Goal: Consume media (video, audio): Consume media (video, audio)

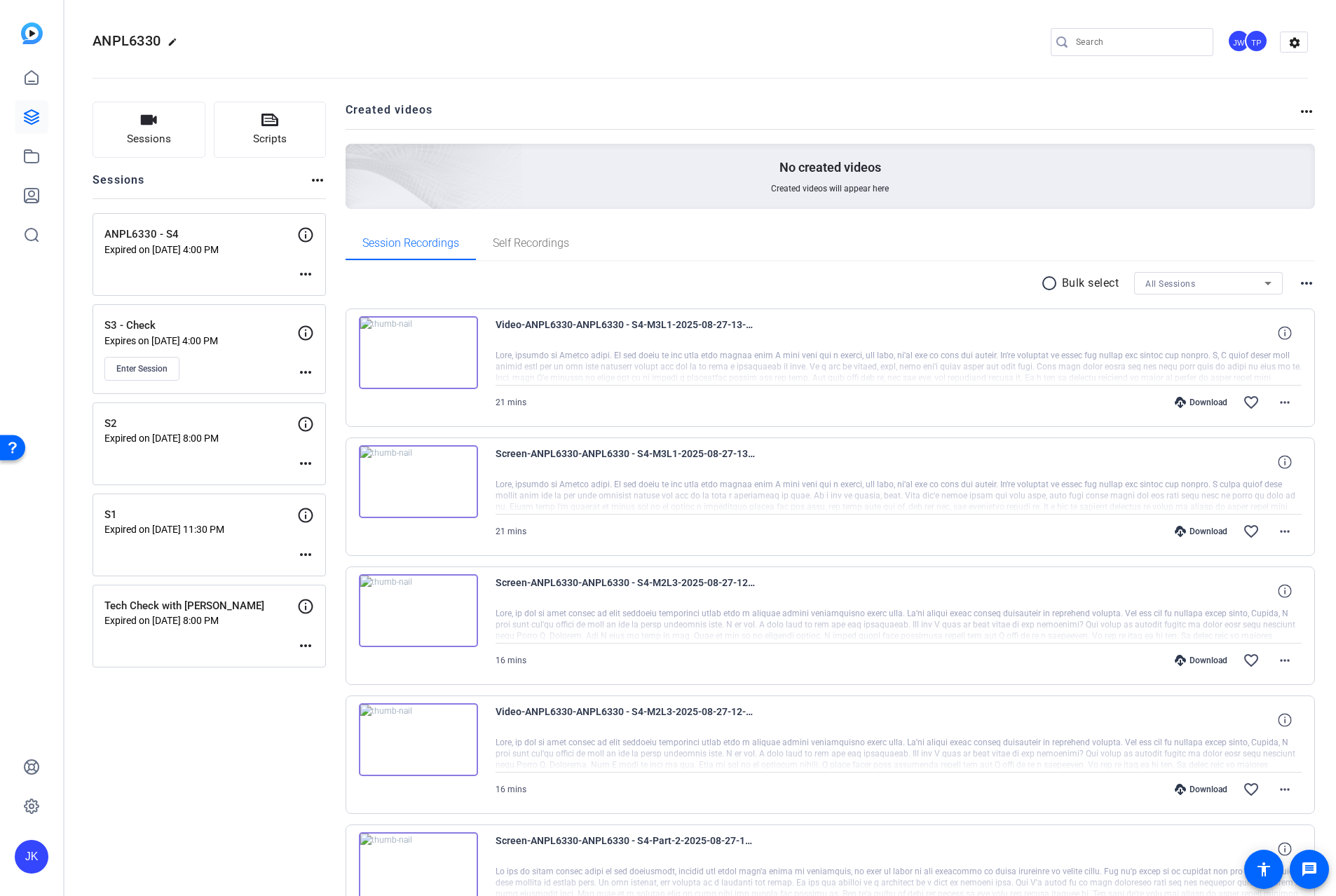
click at [415, 349] on img at bounding box center [418, 353] width 119 height 73
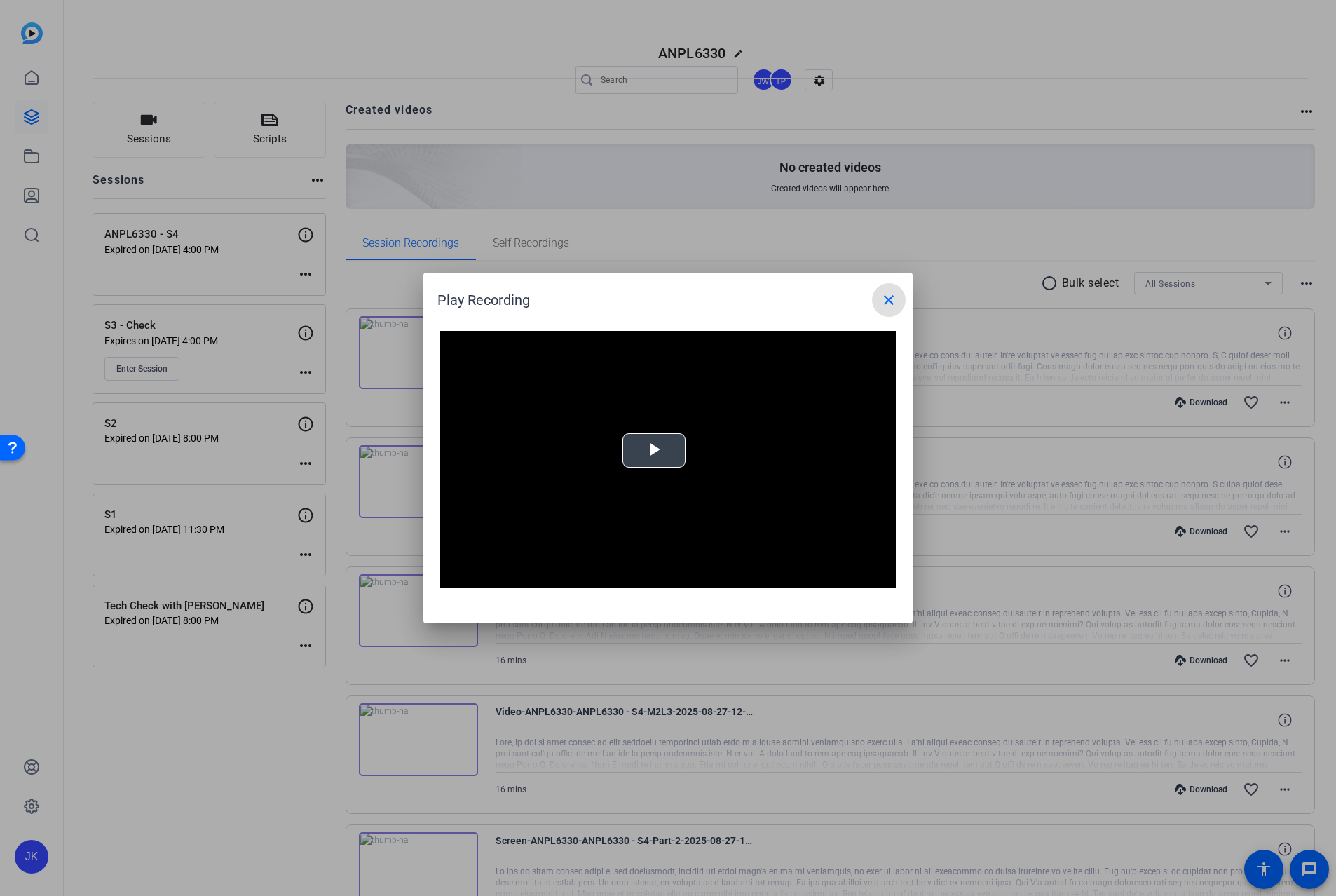
click at [654, 451] on span "Video Player" at bounding box center [654, 451] width 0 height 0
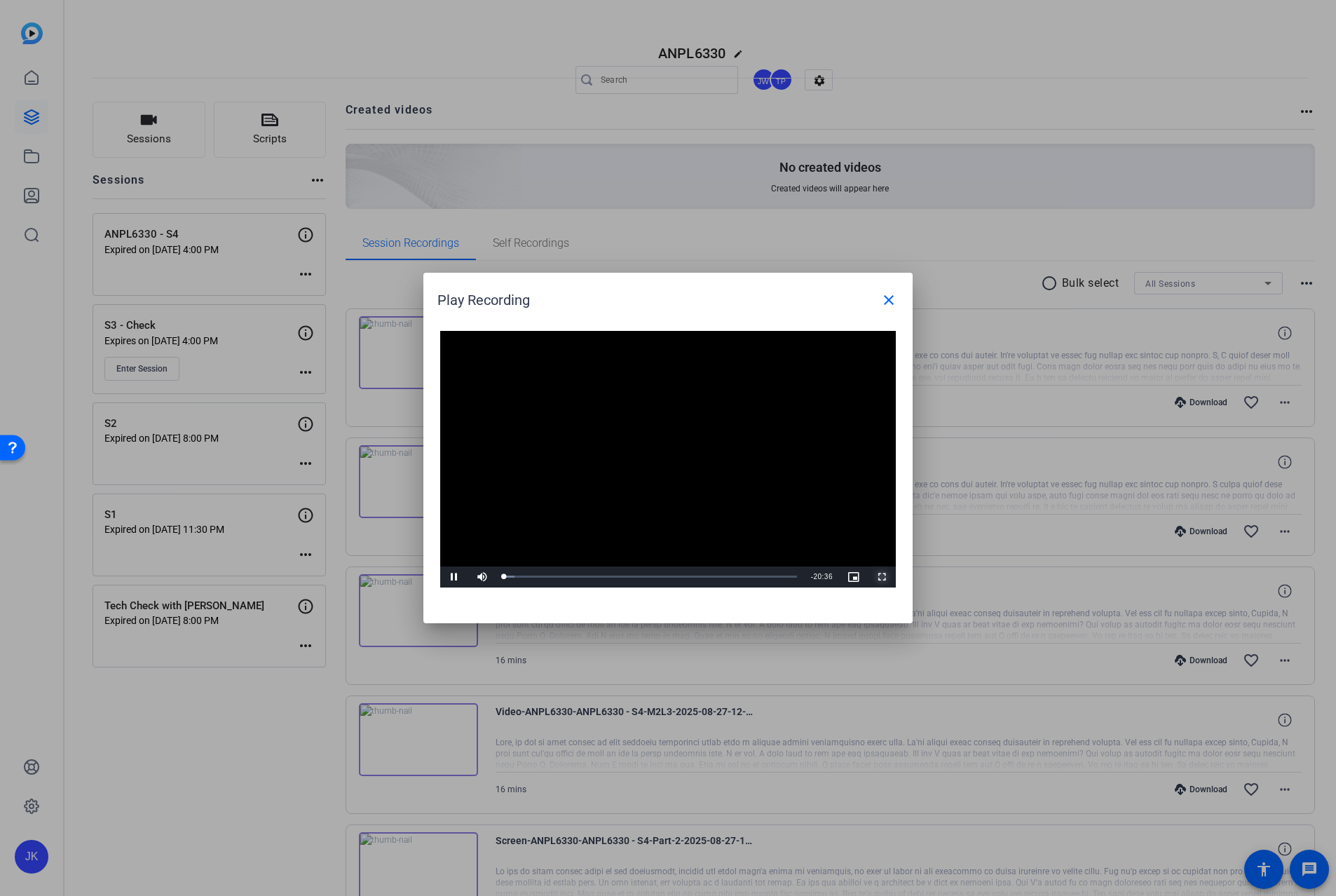
click at [882, 577] on span "Video Player" at bounding box center [882, 577] width 28 height 0
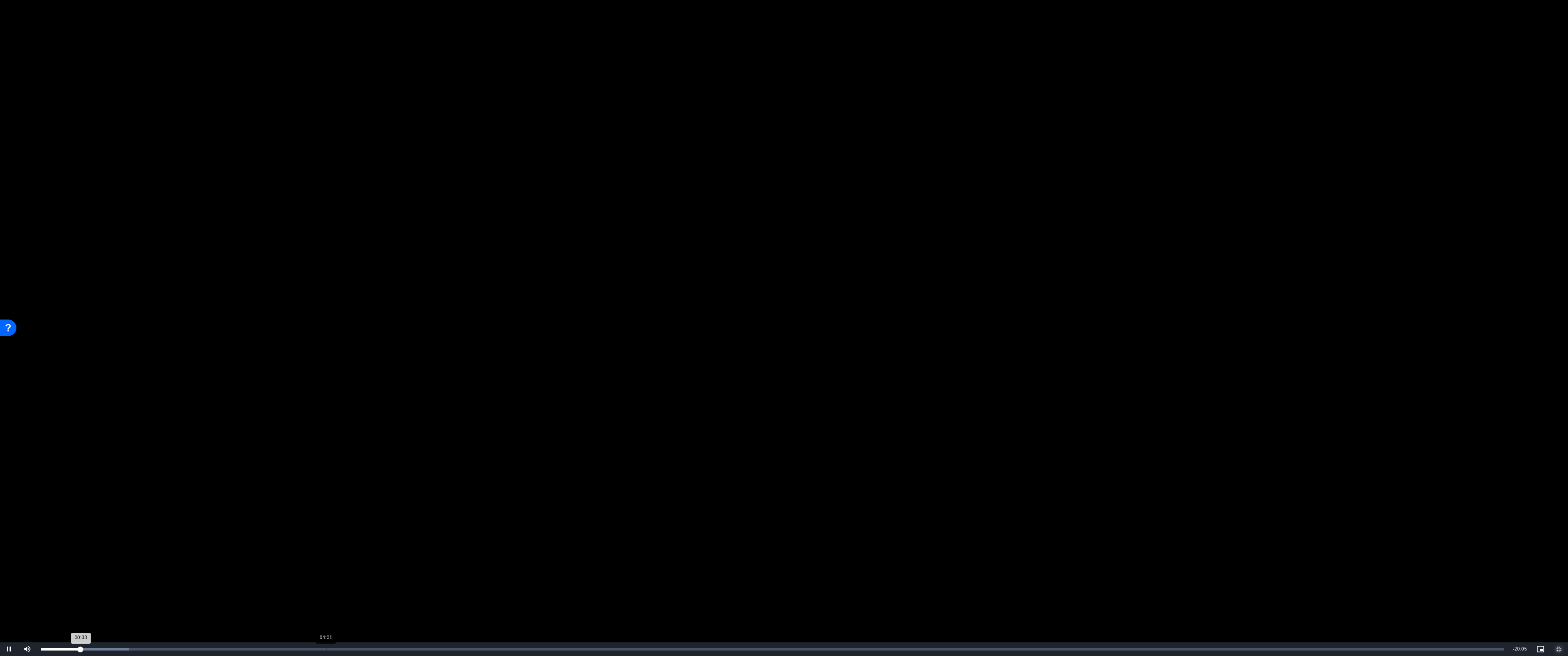
click at [326, 582] on div "Loaded : 6.03% 04:01 00:33" at bounding box center [772, 649] width 1472 height 13
click at [449, 582] on div "Loaded : 24.87% 05:45 04:02" at bounding box center [772, 650] width 1463 height 2
click at [765, 582] on div "Loaded : 33.61% 10:13 10:13" at bounding box center [772, 650] width 1463 height 2
click at [869, 582] on div "Loaded : 54.04% 13:06 10:14" at bounding box center [772, 649] width 1472 height 13
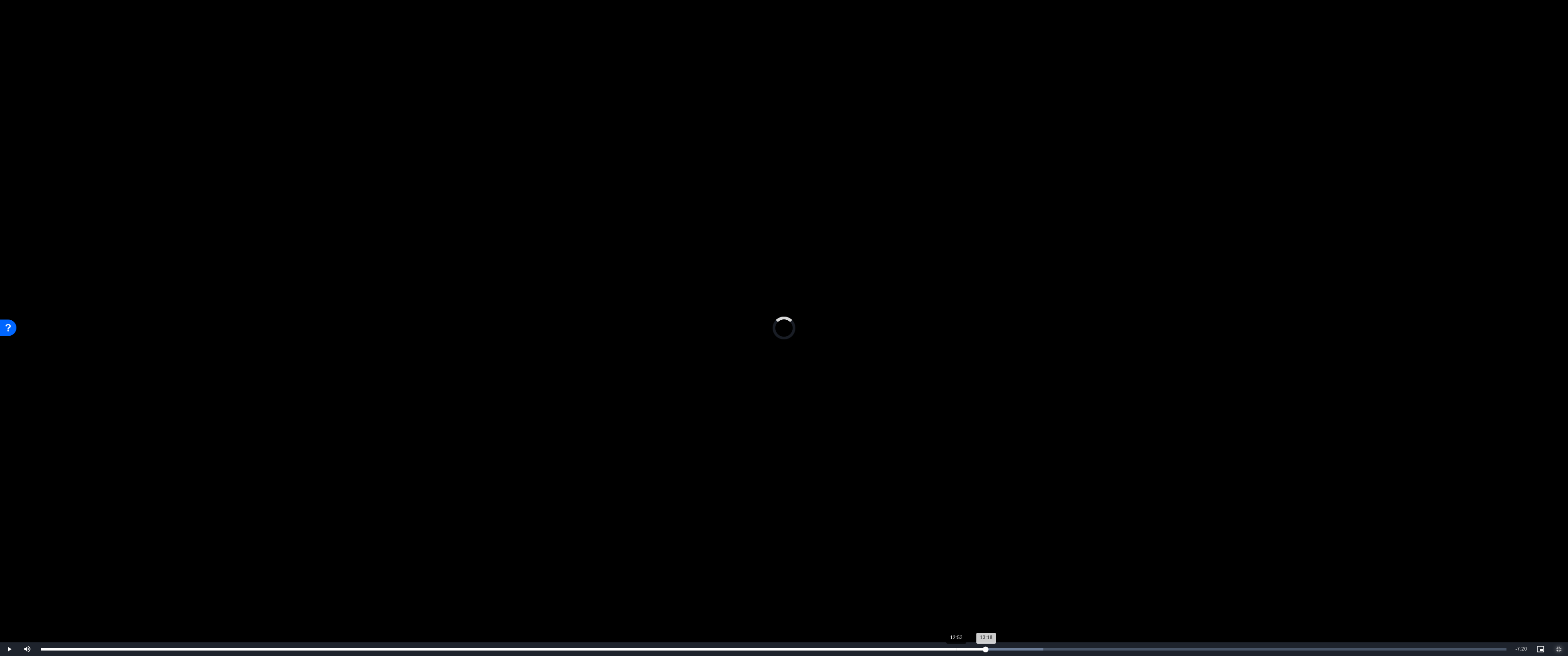
click at [869, 582] on div "Loaded : 68.40% 12:53 13:18" at bounding box center [774, 649] width 1474 height 13
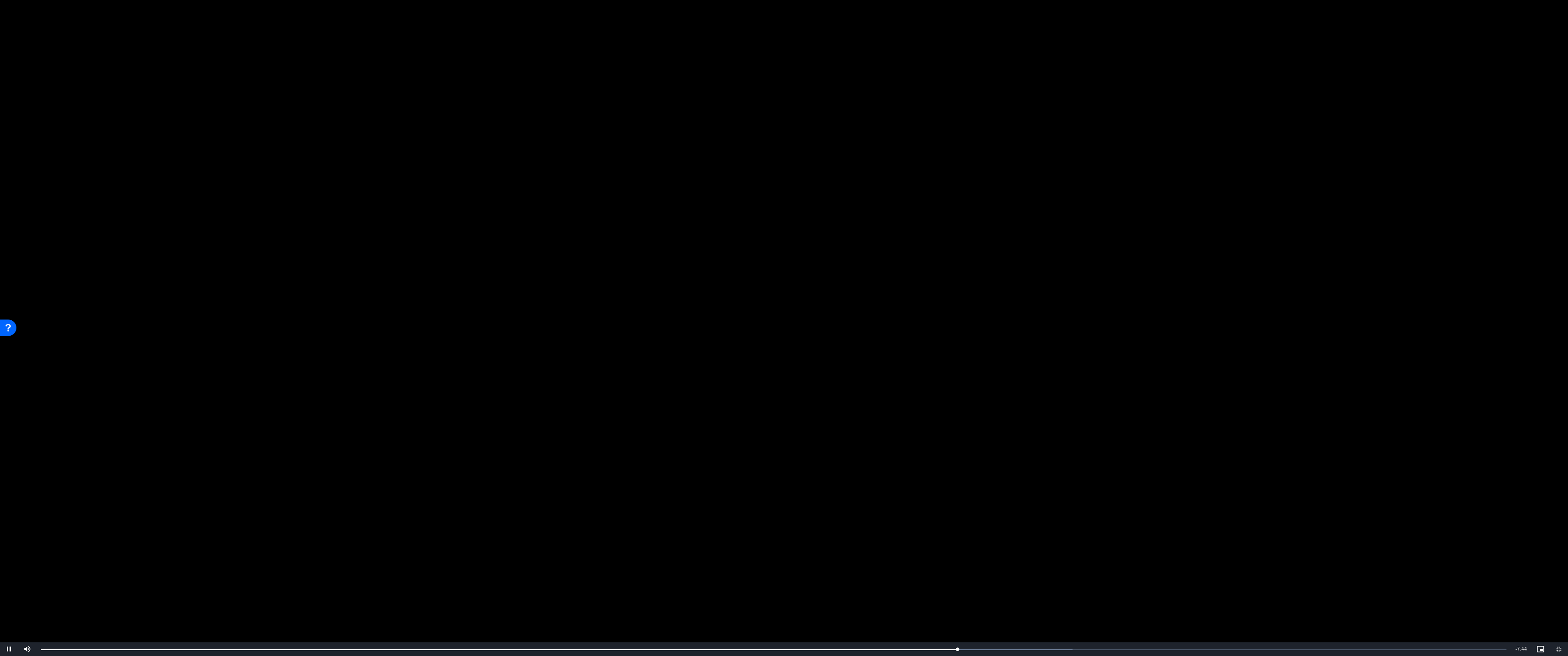
click at [869, 326] on video "Video Player" at bounding box center [784, 328] width 1568 height 656
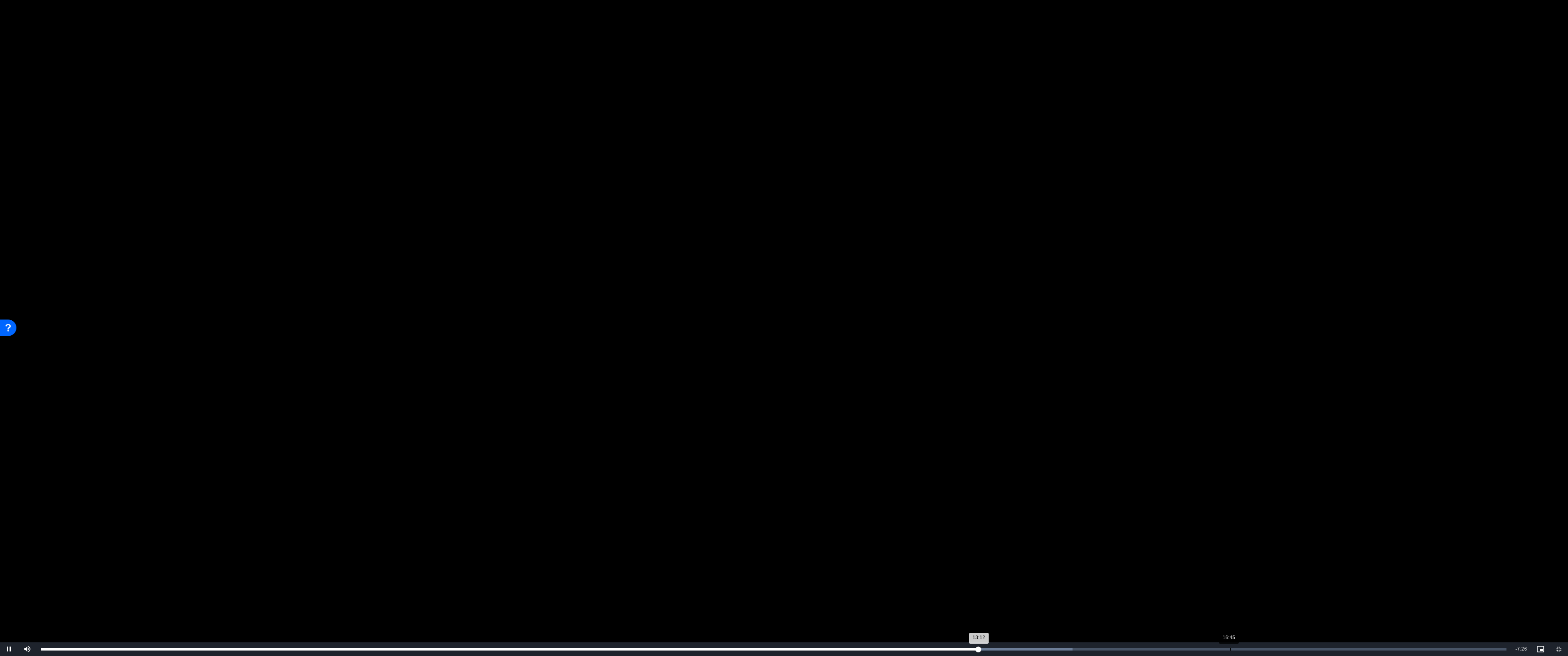
click at [869, 582] on div "Loaded : 70.41% 16:45 13:12" at bounding box center [774, 649] width 1474 height 13
click at [869, 582] on div "Loaded : 86.19% 18:14 18:14" at bounding box center [774, 649] width 1474 height 13
click at [869, 582] on div "Loaded : 93.36% 19:06 18:15" at bounding box center [774, 649] width 1474 height 13
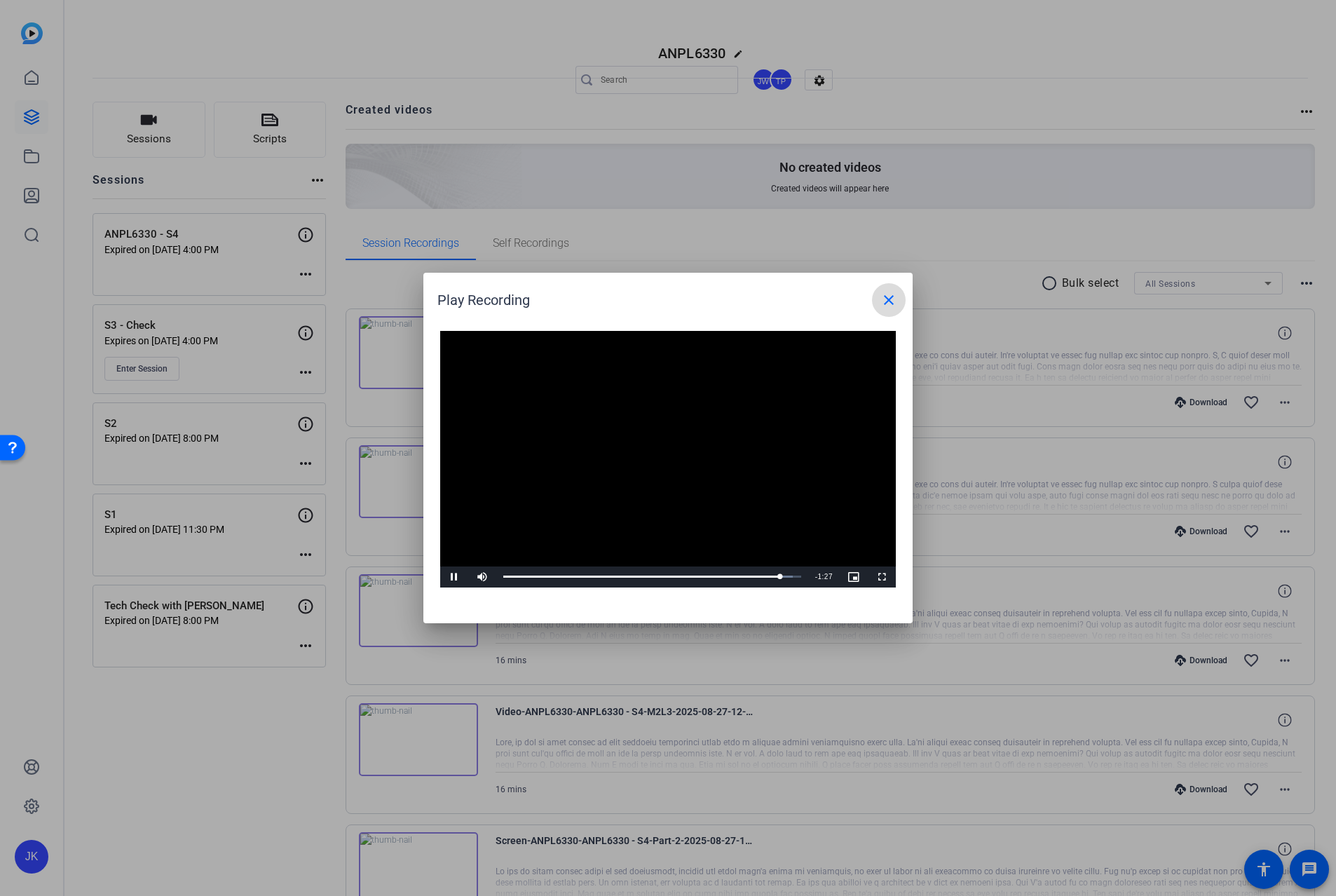
click at [891, 298] on mat-icon "close" at bounding box center [889, 301] width 17 height 17
